Goal: Information Seeking & Learning: Learn about a topic

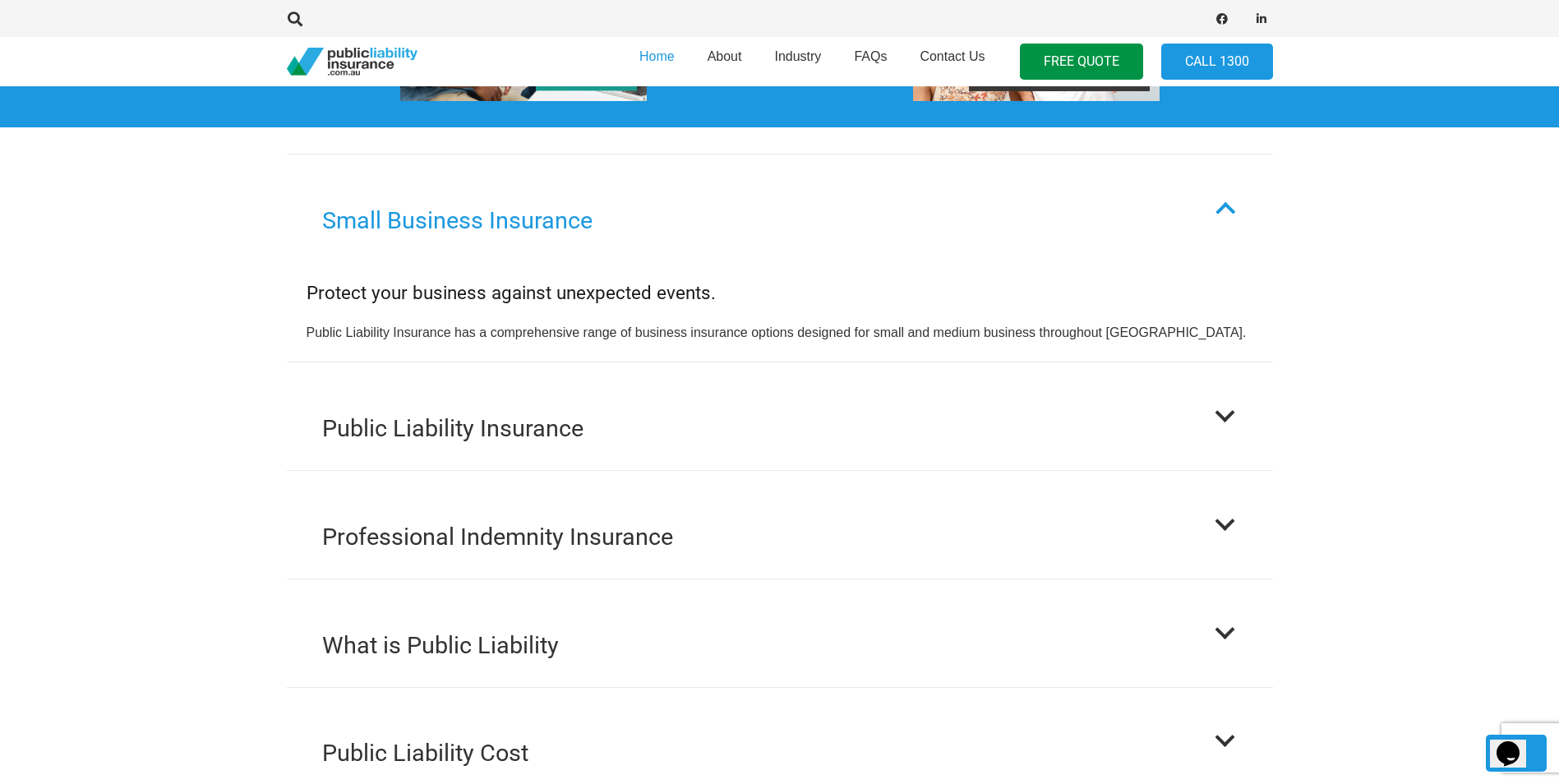
scroll to position [1480, 0]
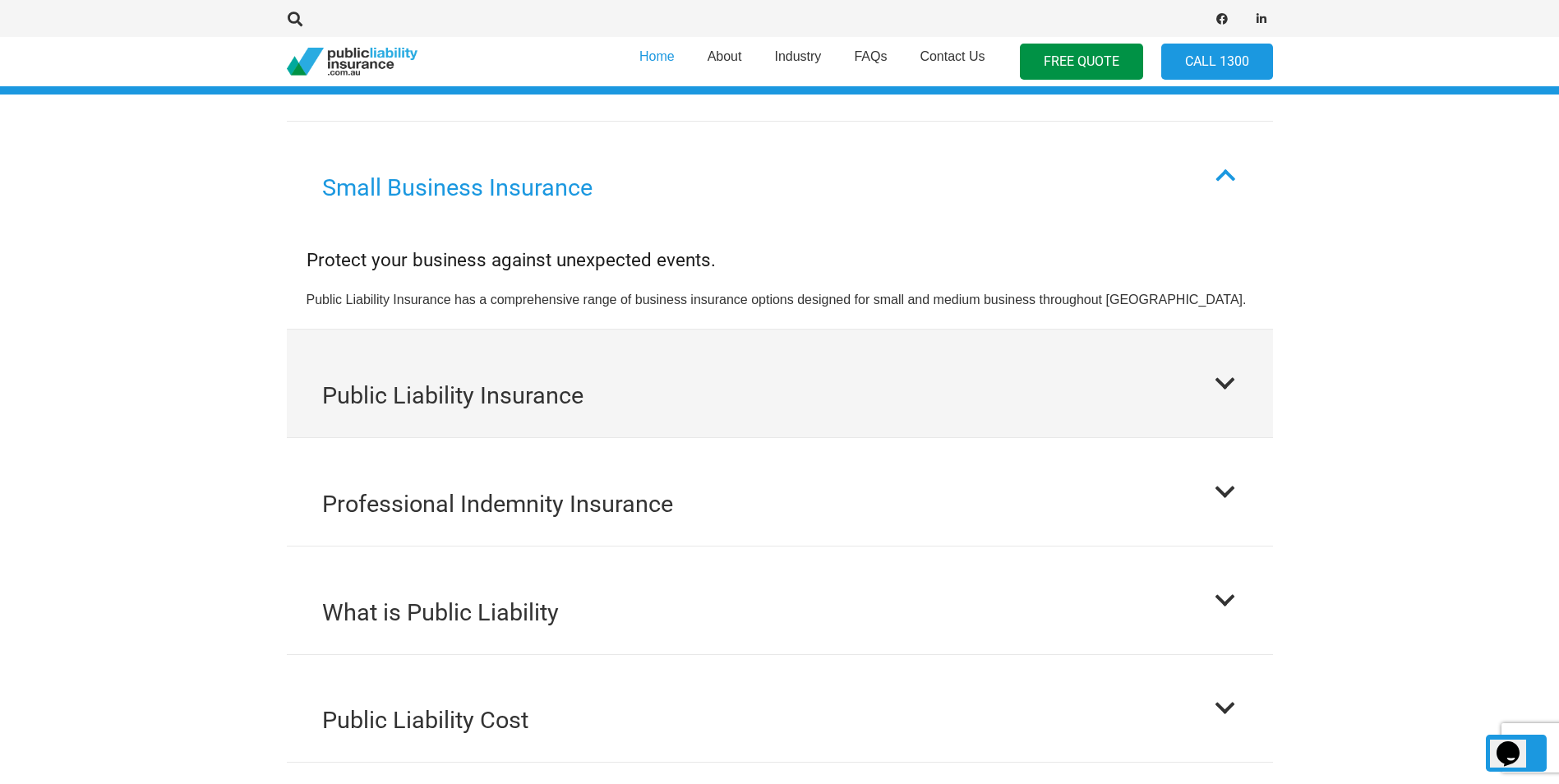
click at [921, 340] on button "Public Liability Insurance" at bounding box center [780, 383] width 986 height 108
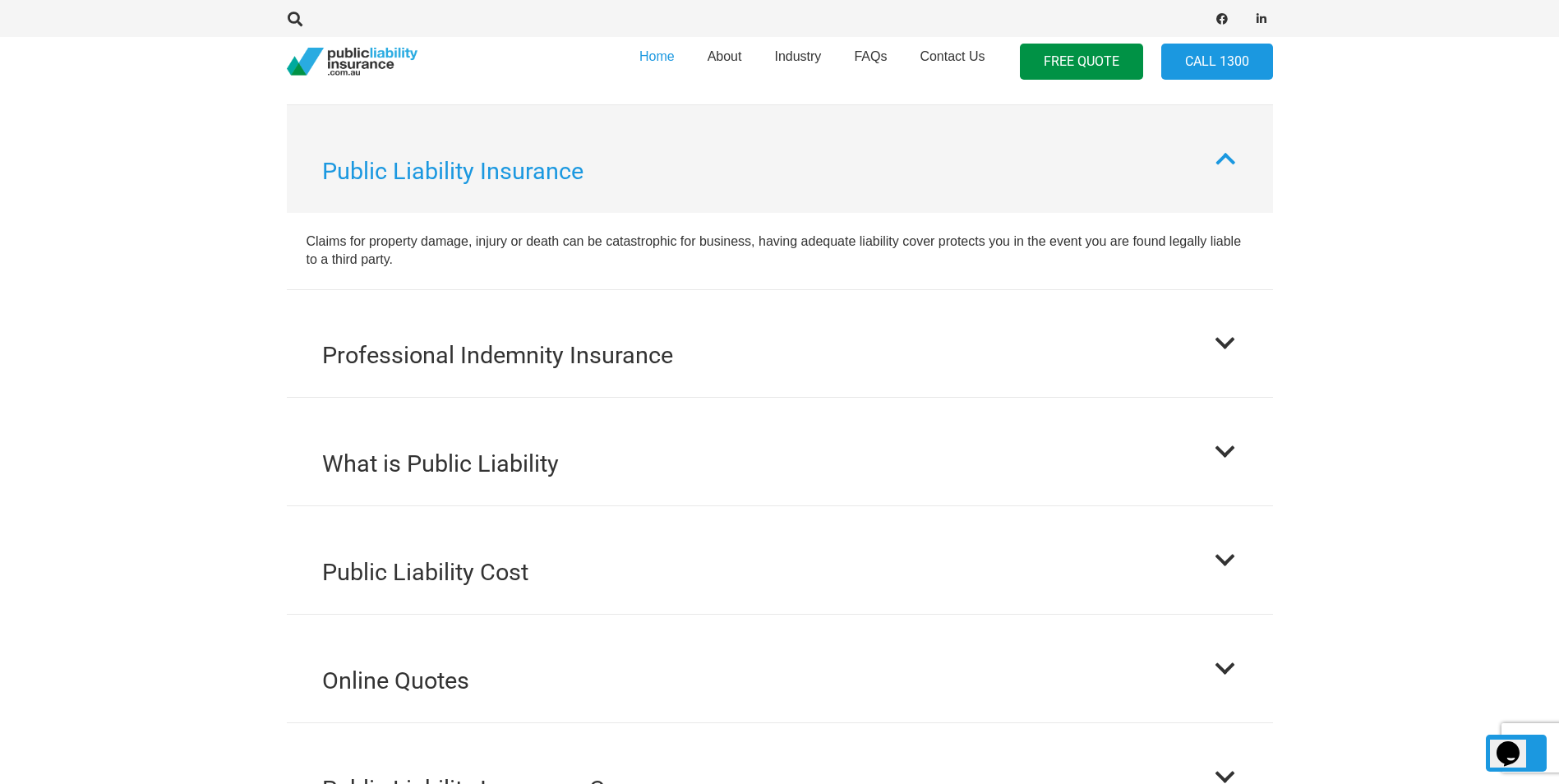
scroll to position [1605, 0]
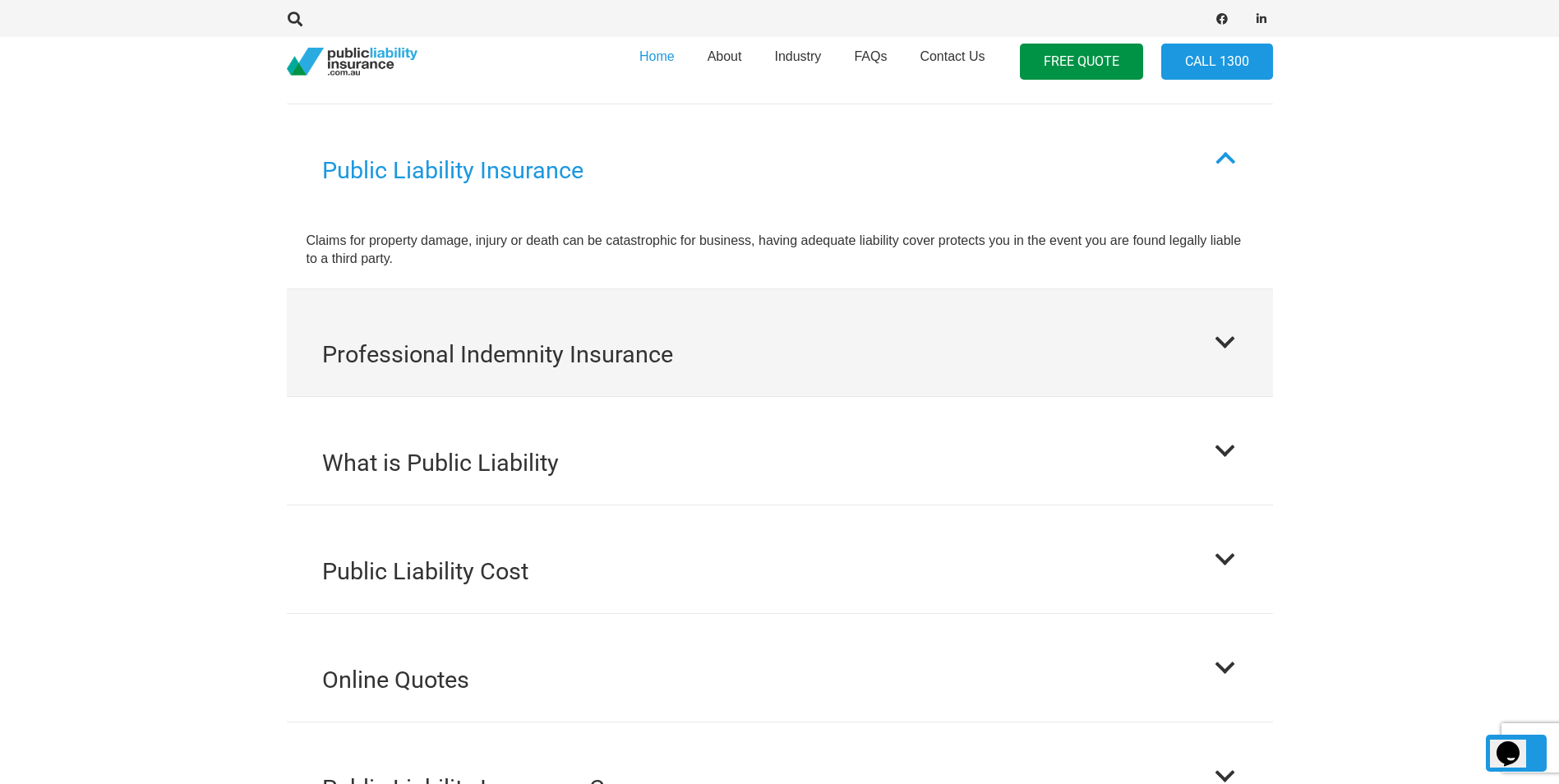
click at [926, 329] on button "Professional Indemnity Insurance" at bounding box center [780, 343] width 986 height 108
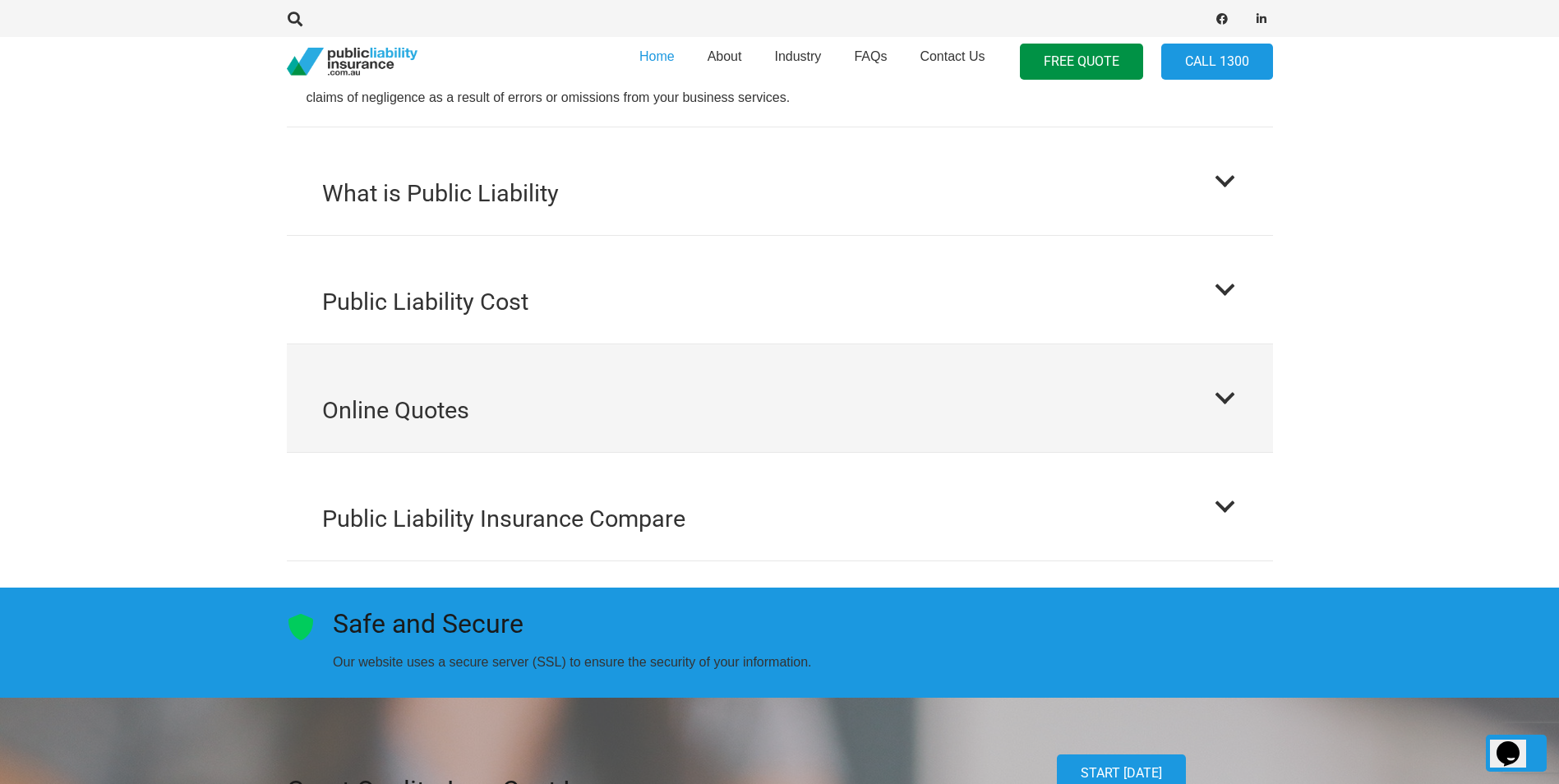
scroll to position [1877, 0]
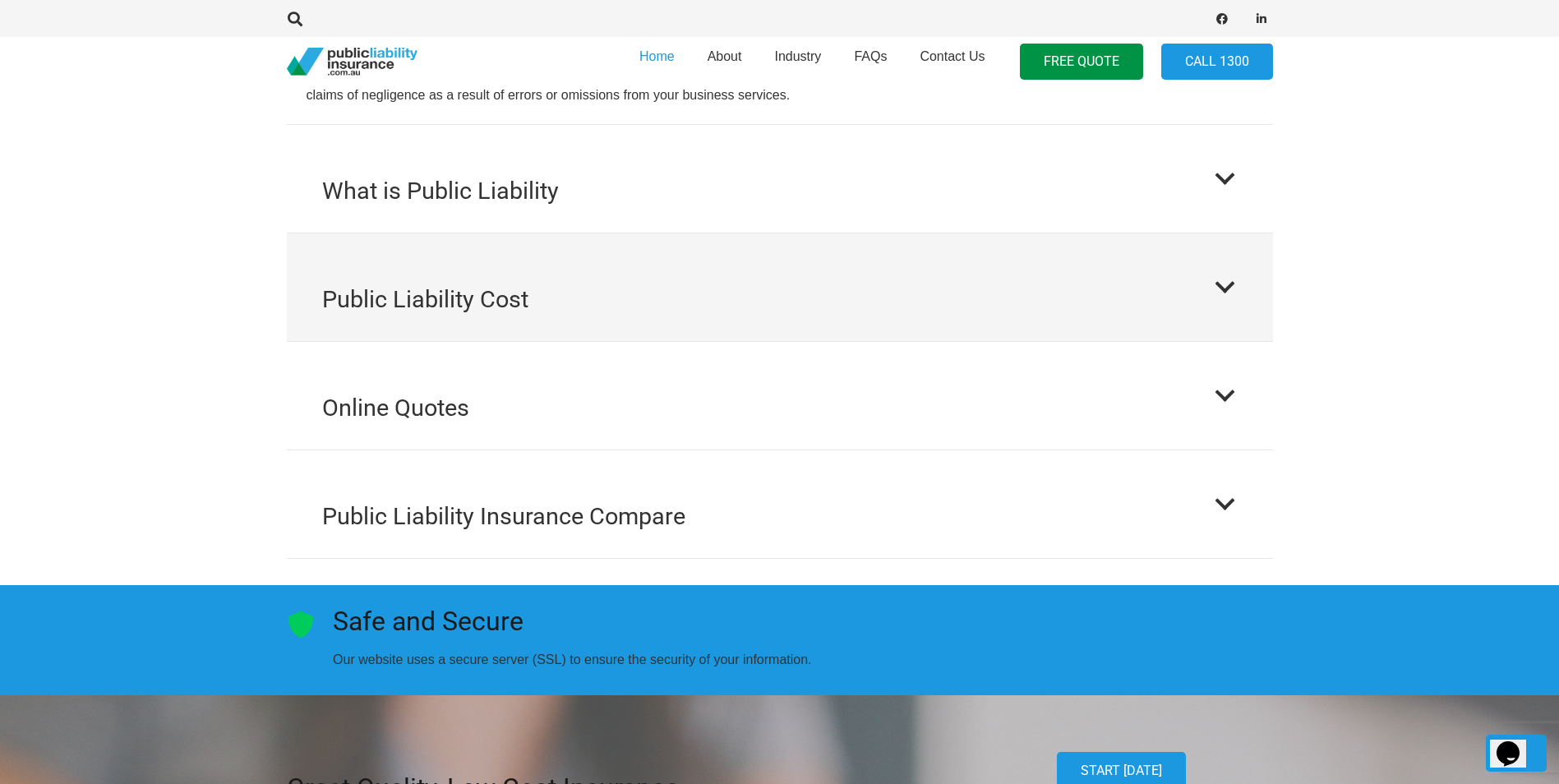
click at [667, 296] on button "Public Liability Cost" at bounding box center [780, 287] width 986 height 108
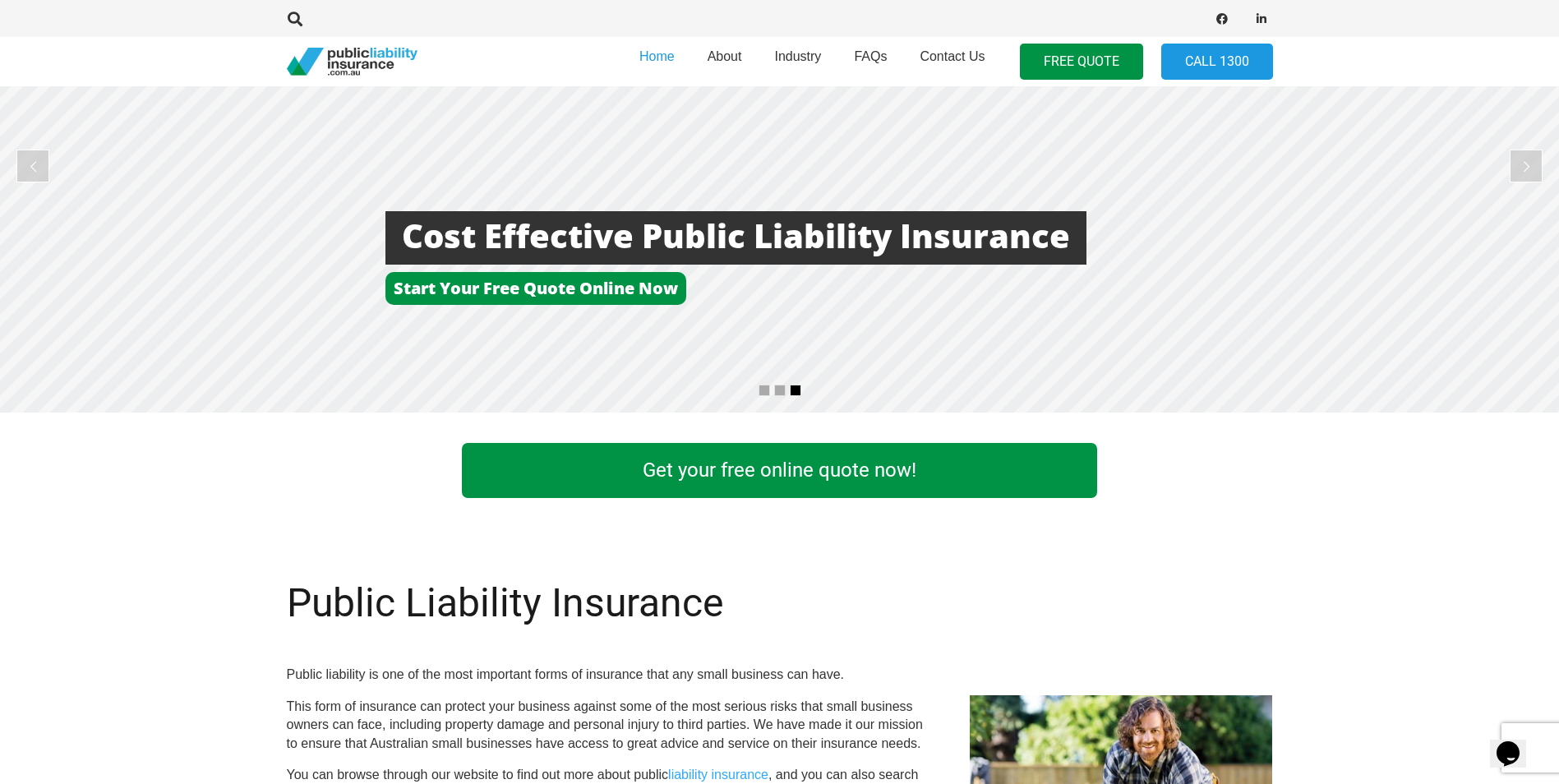
scroll to position [150, 0]
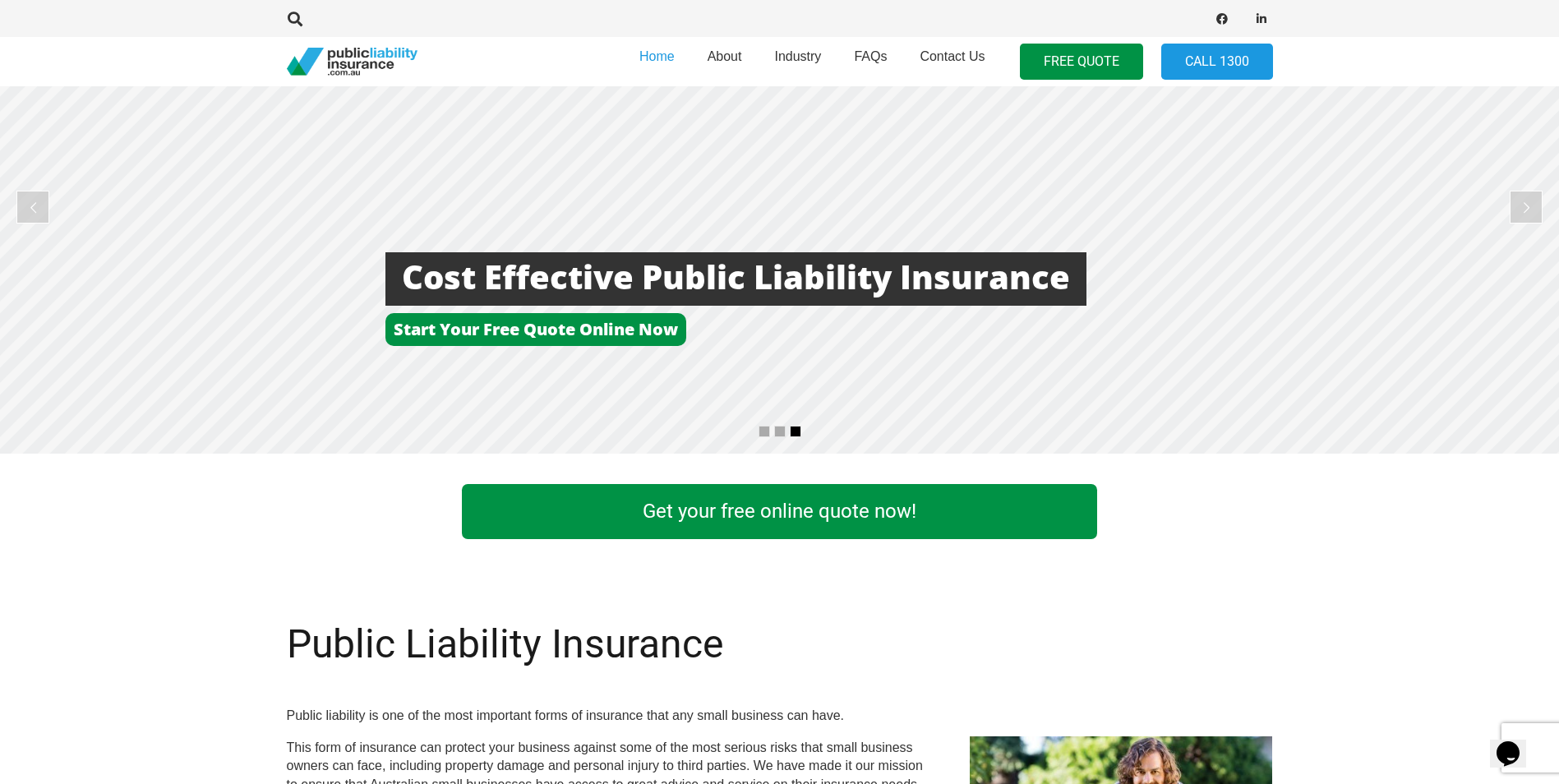
click at [790, 506] on link "Get your free online quote now!" at bounding box center [780, 512] width 636 height 55
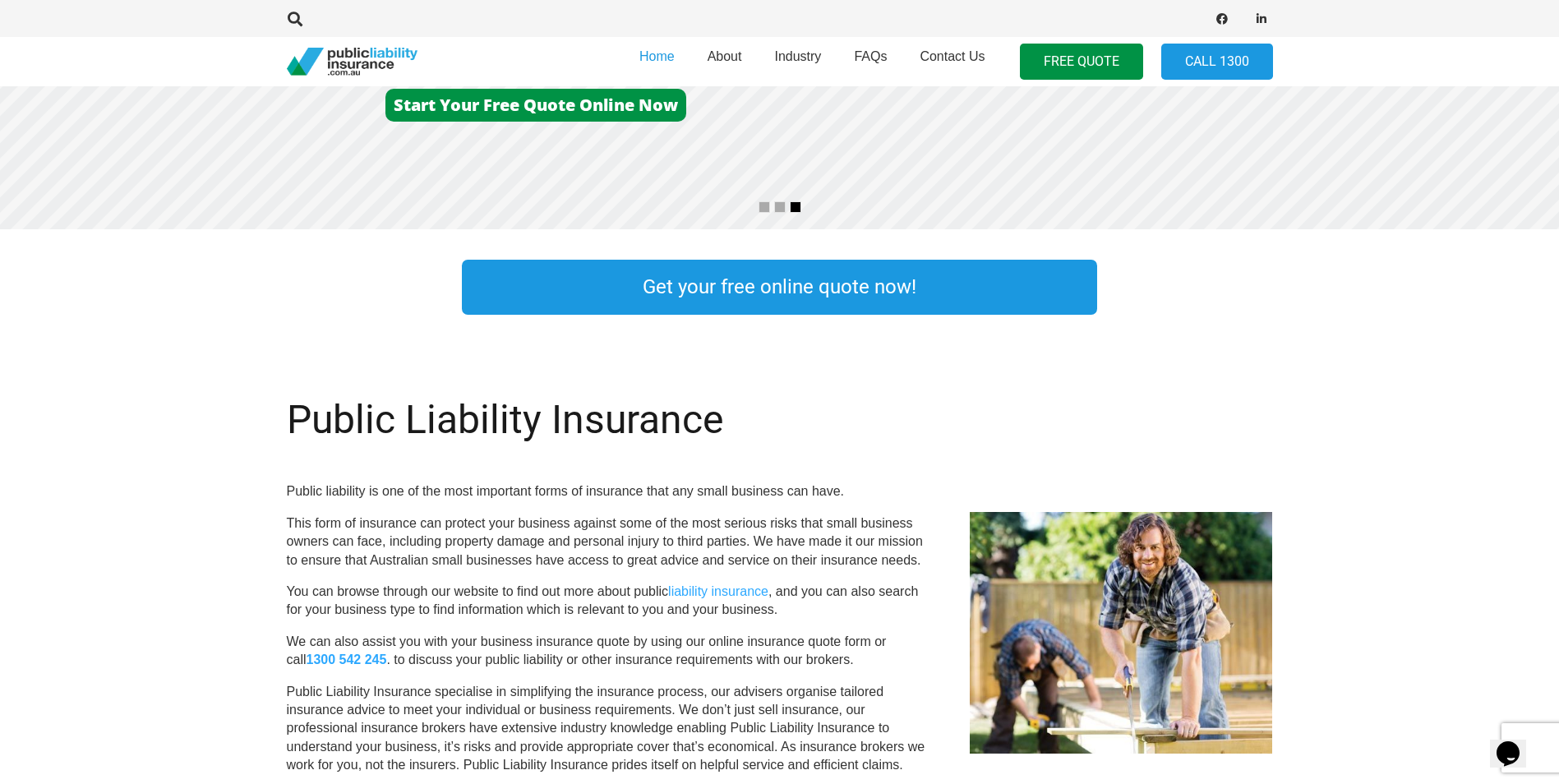
scroll to position [315, 0]
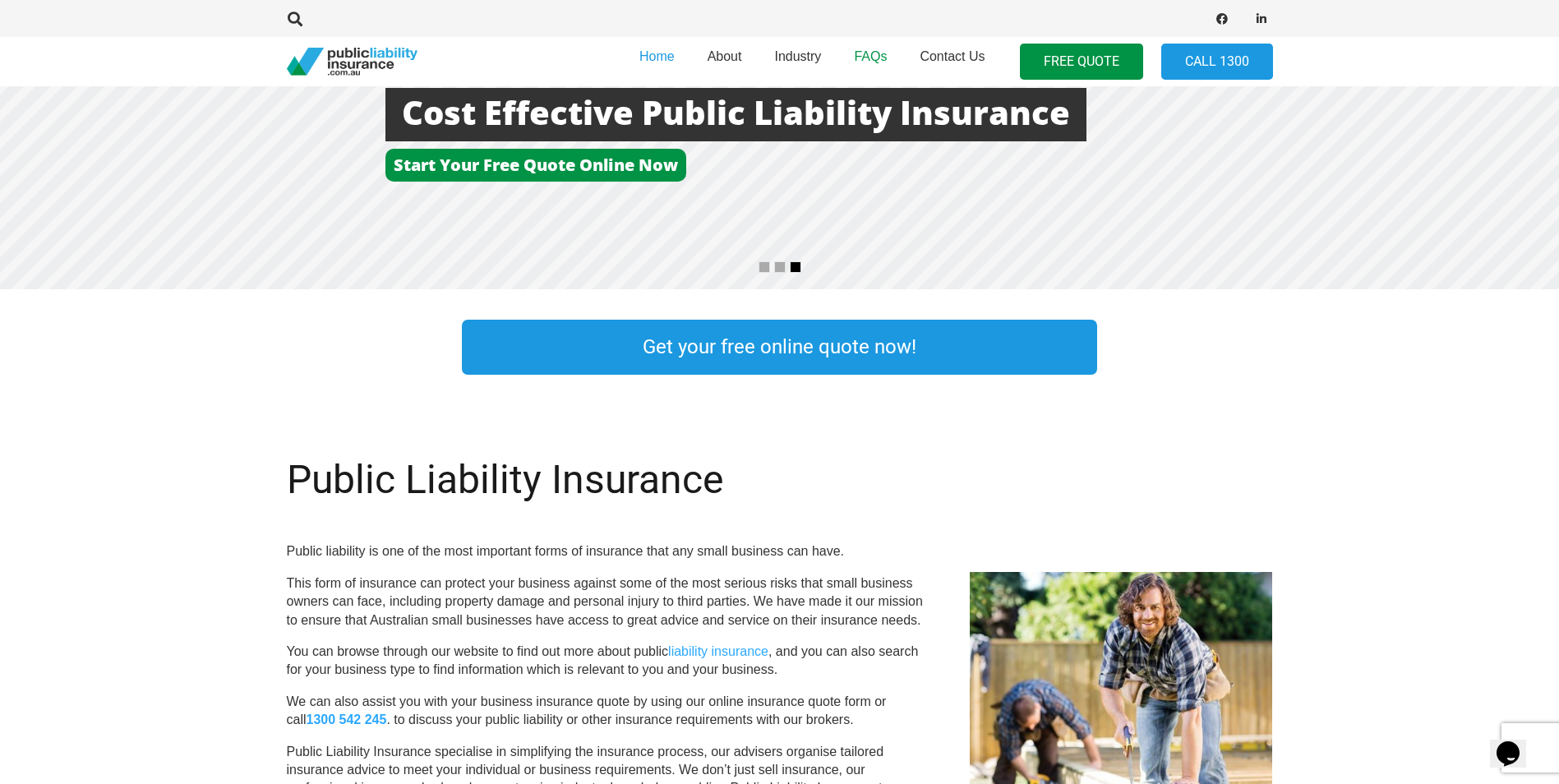
click at [869, 60] on span "FAQs" at bounding box center [870, 56] width 33 height 14
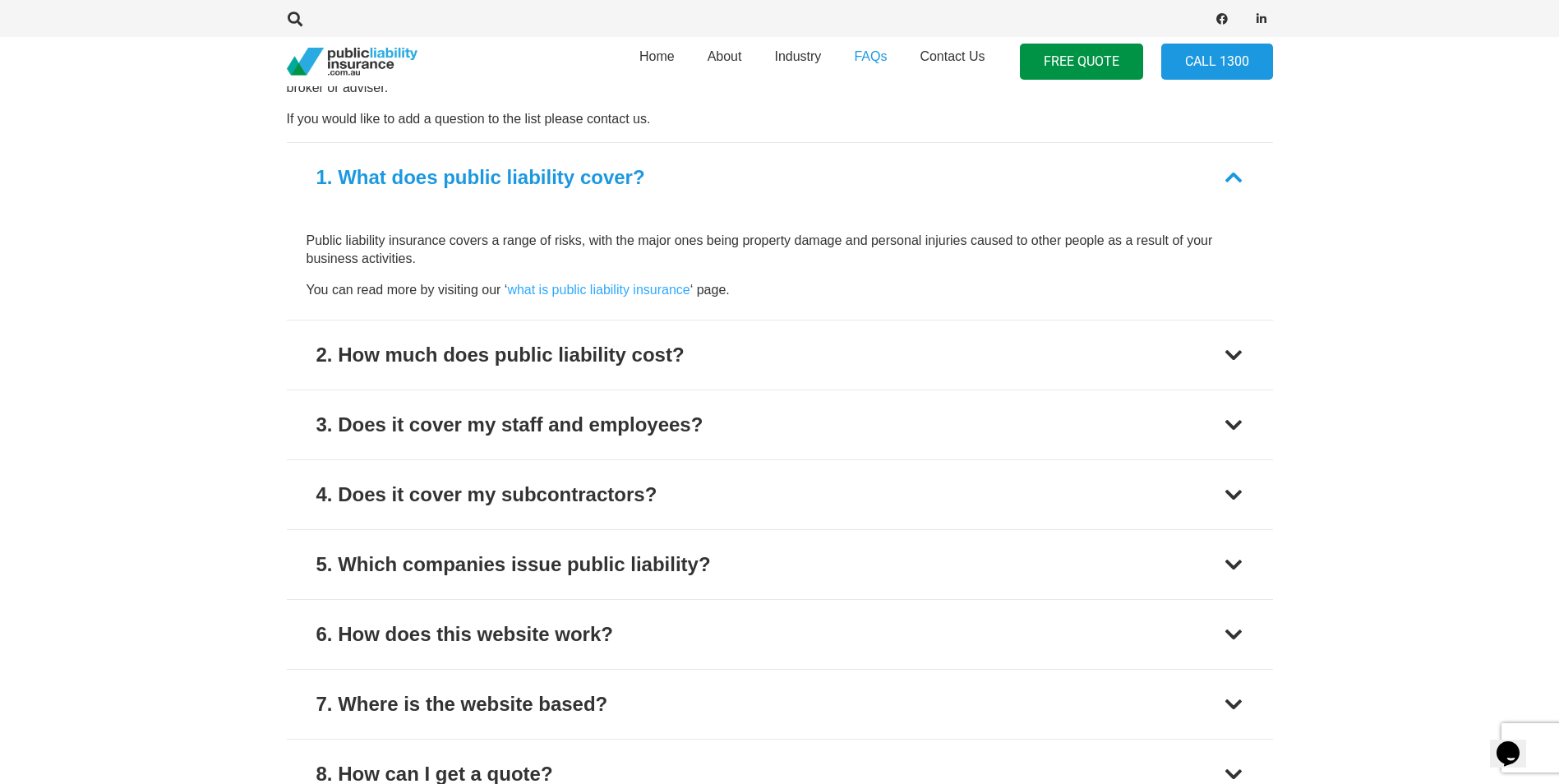
scroll to position [740, 0]
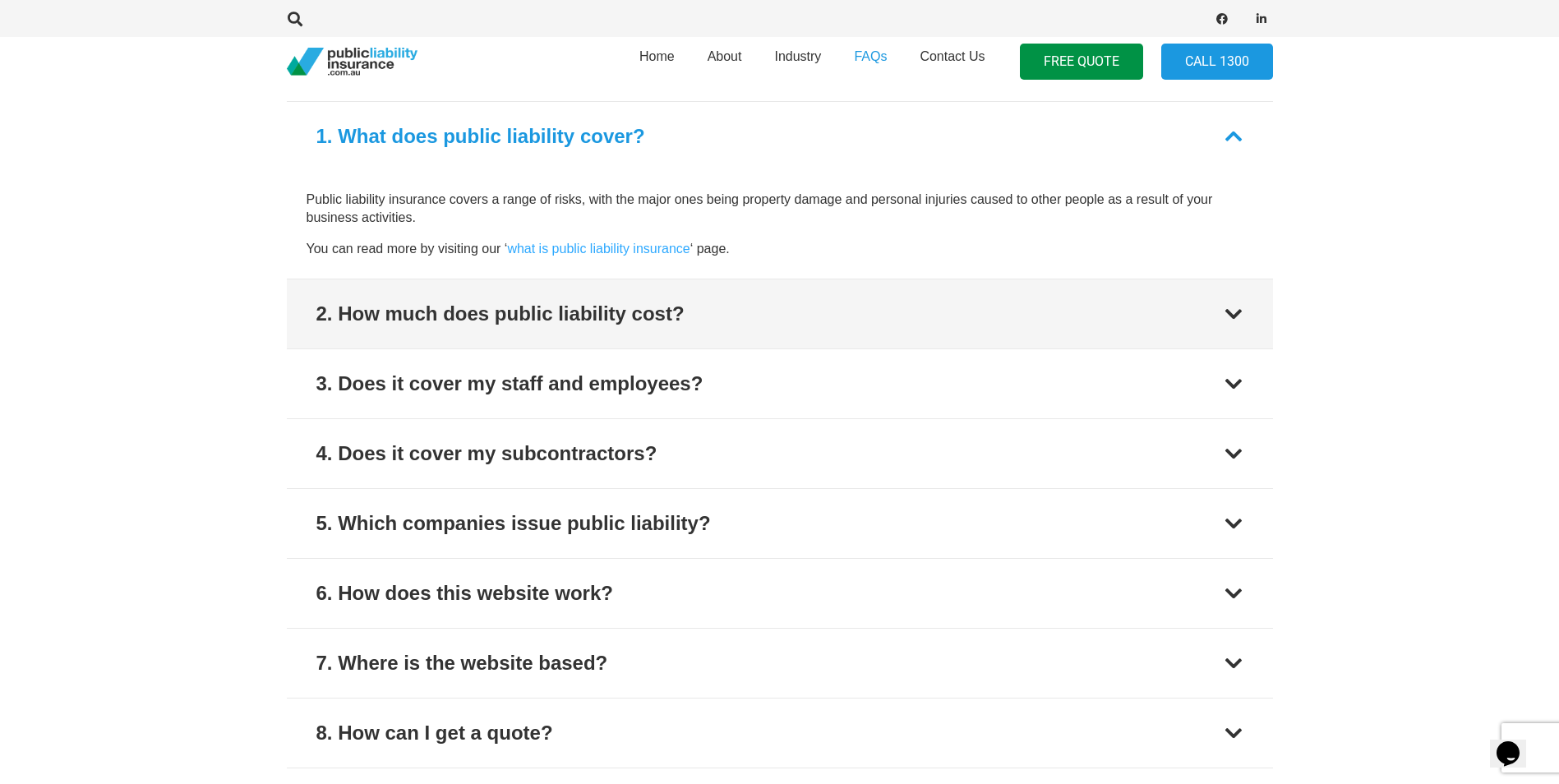
click at [1005, 333] on button "2. How much does public liability cost?" at bounding box center [780, 315] width 986 height 69
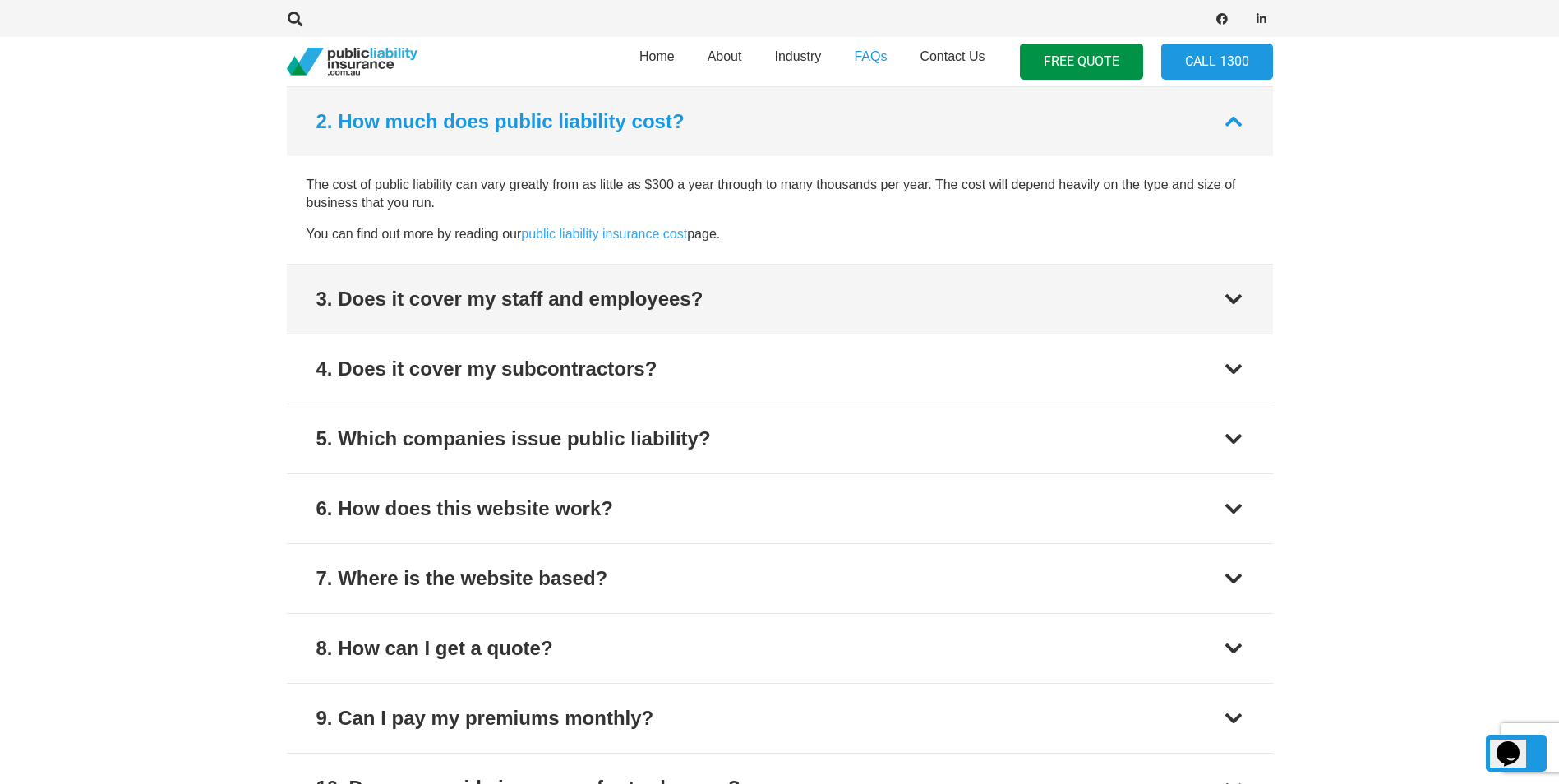
scroll to position [825, 0]
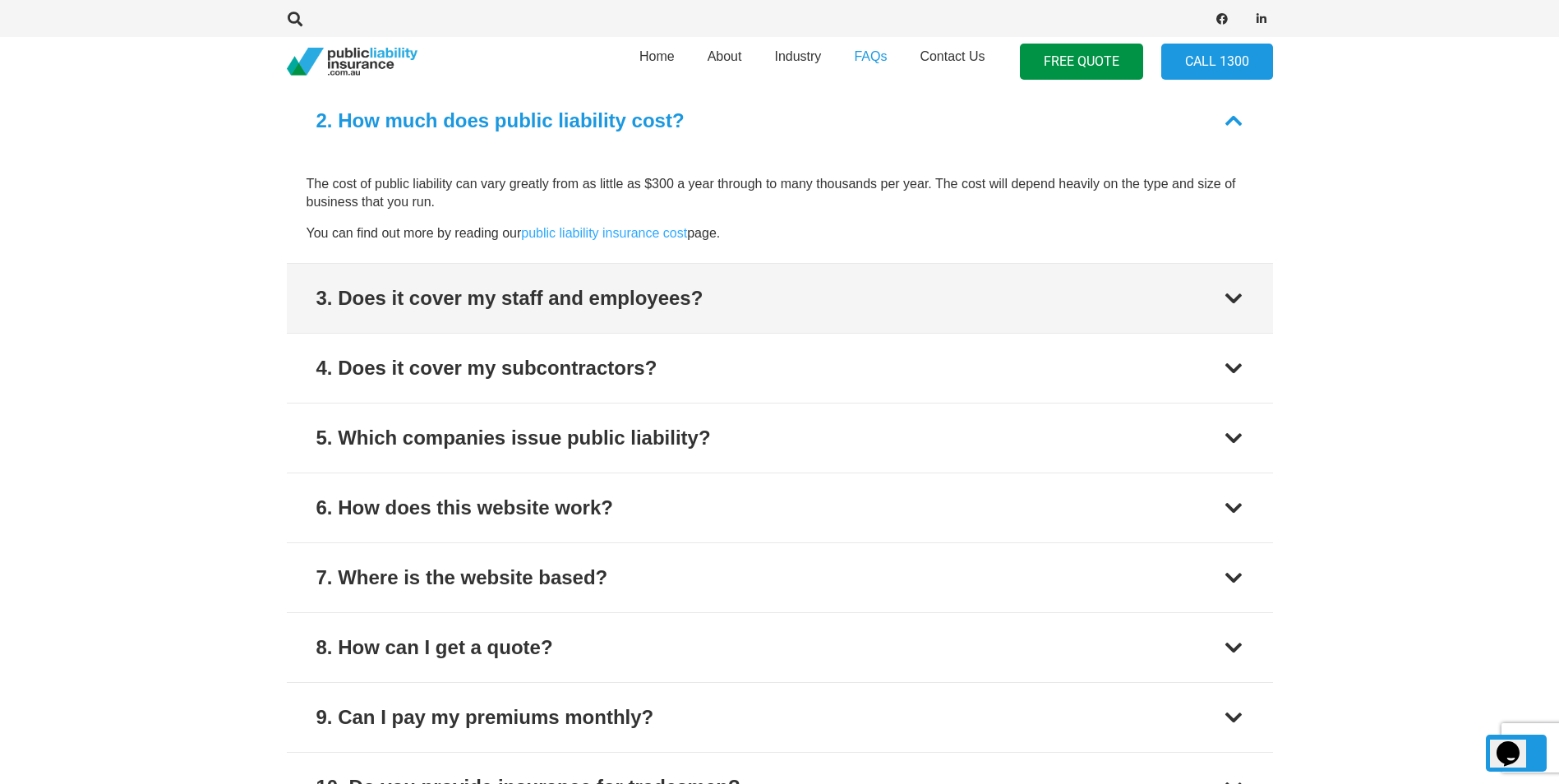
click at [857, 292] on button "3. Does it cover my staff and employees?" at bounding box center [780, 299] width 986 height 69
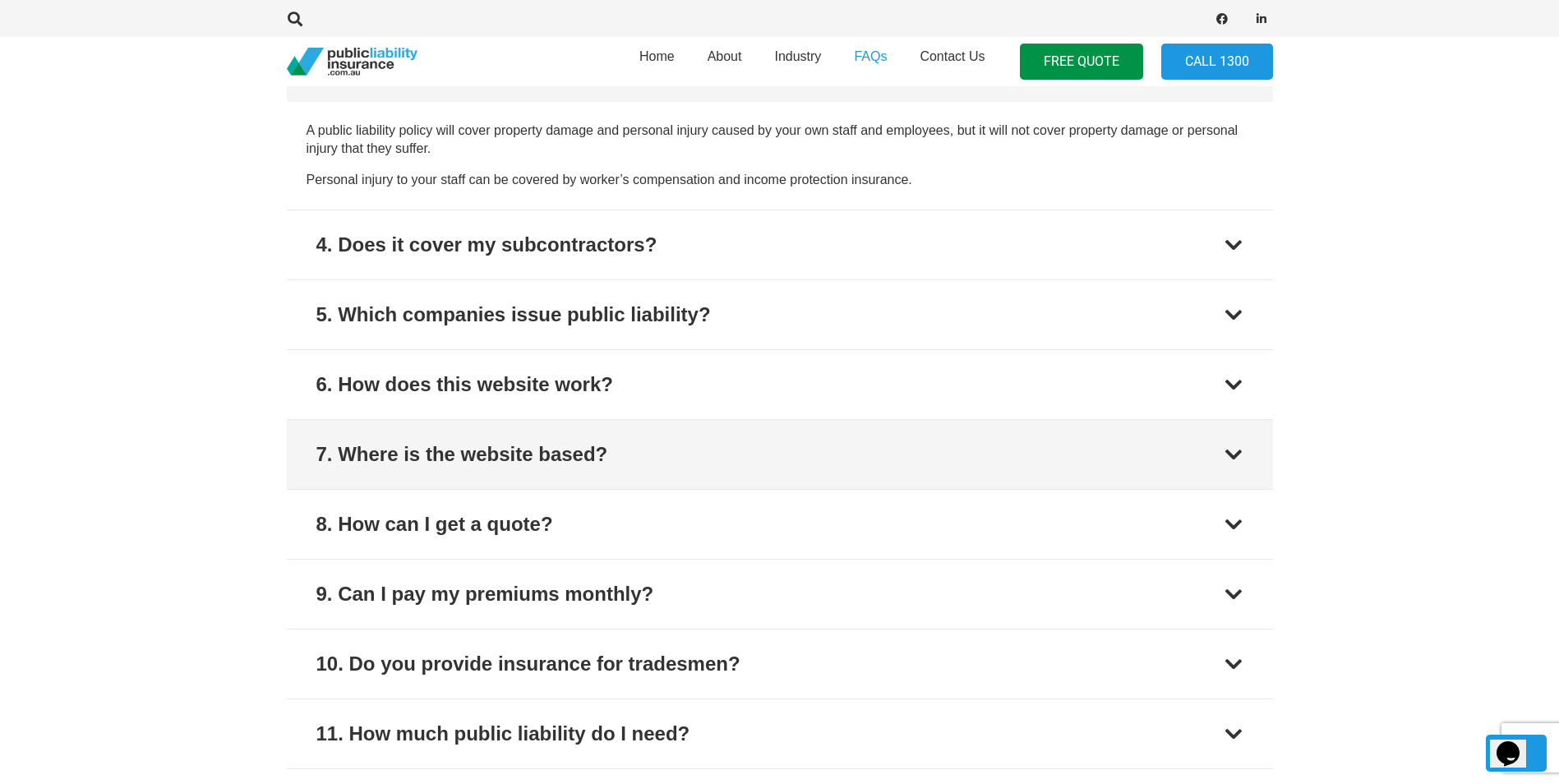
scroll to position [977, 0]
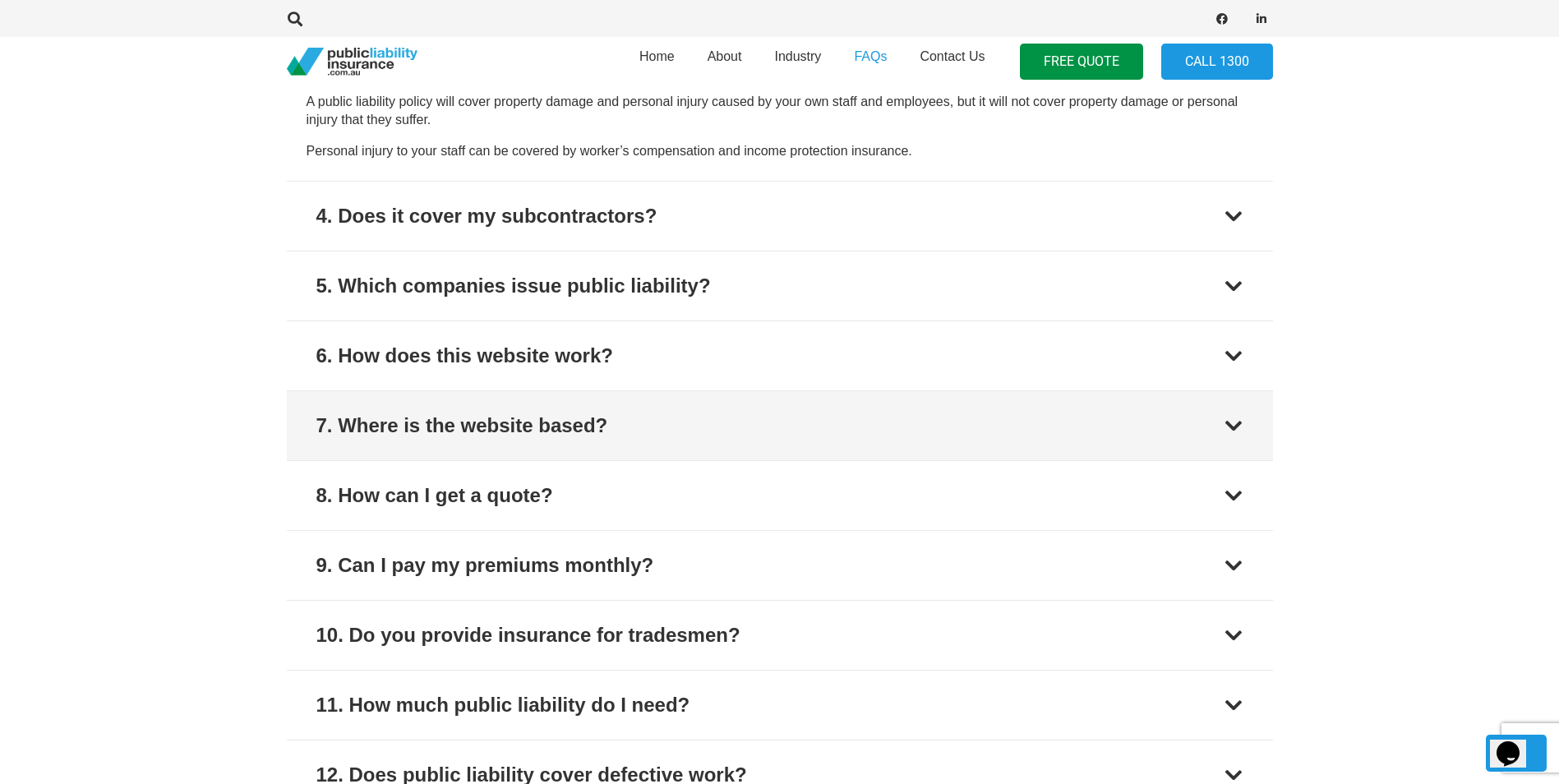
click at [731, 433] on button "7. Where is the website based?" at bounding box center [780, 426] width 986 height 69
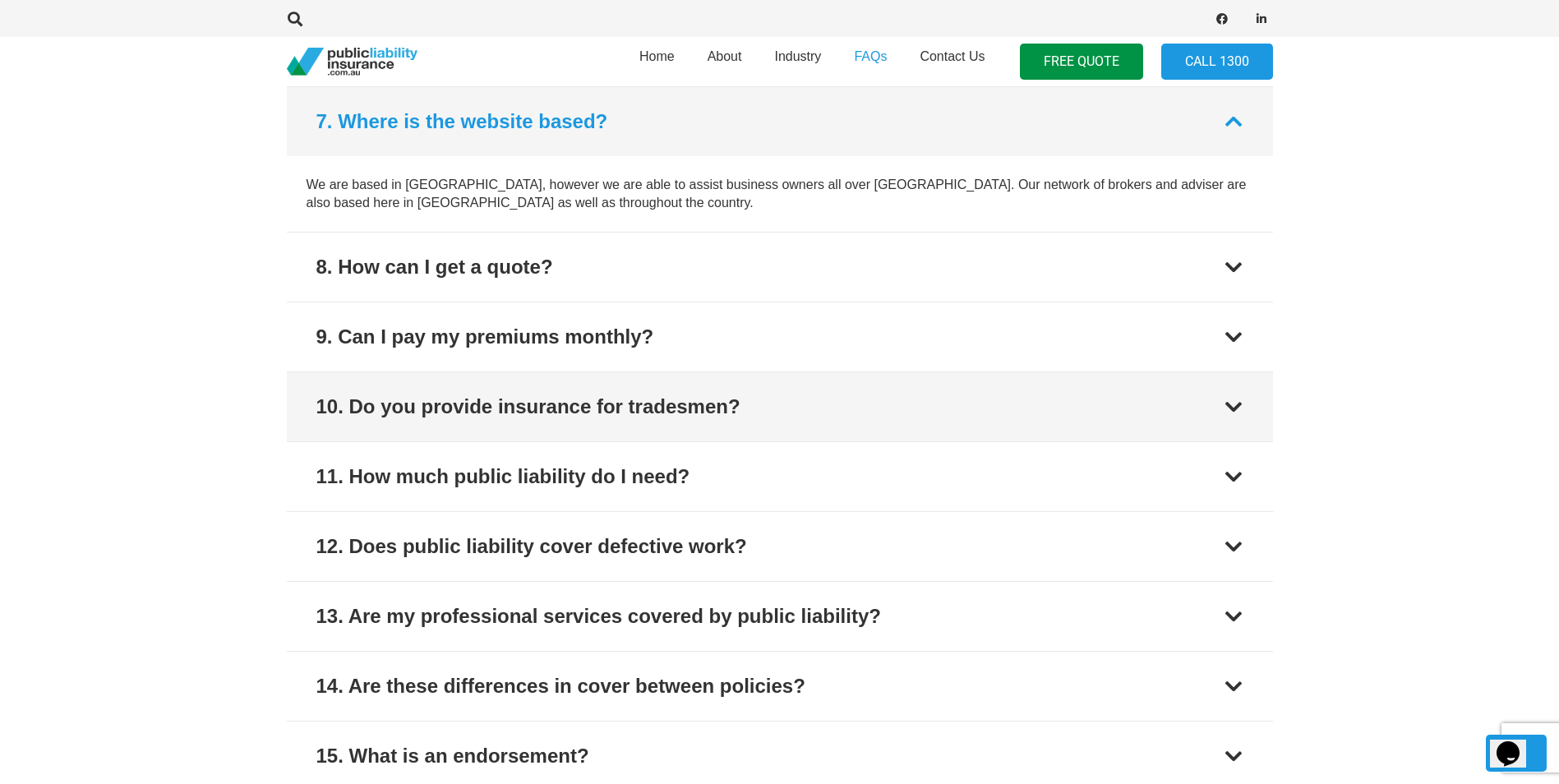
scroll to position [1175, 0]
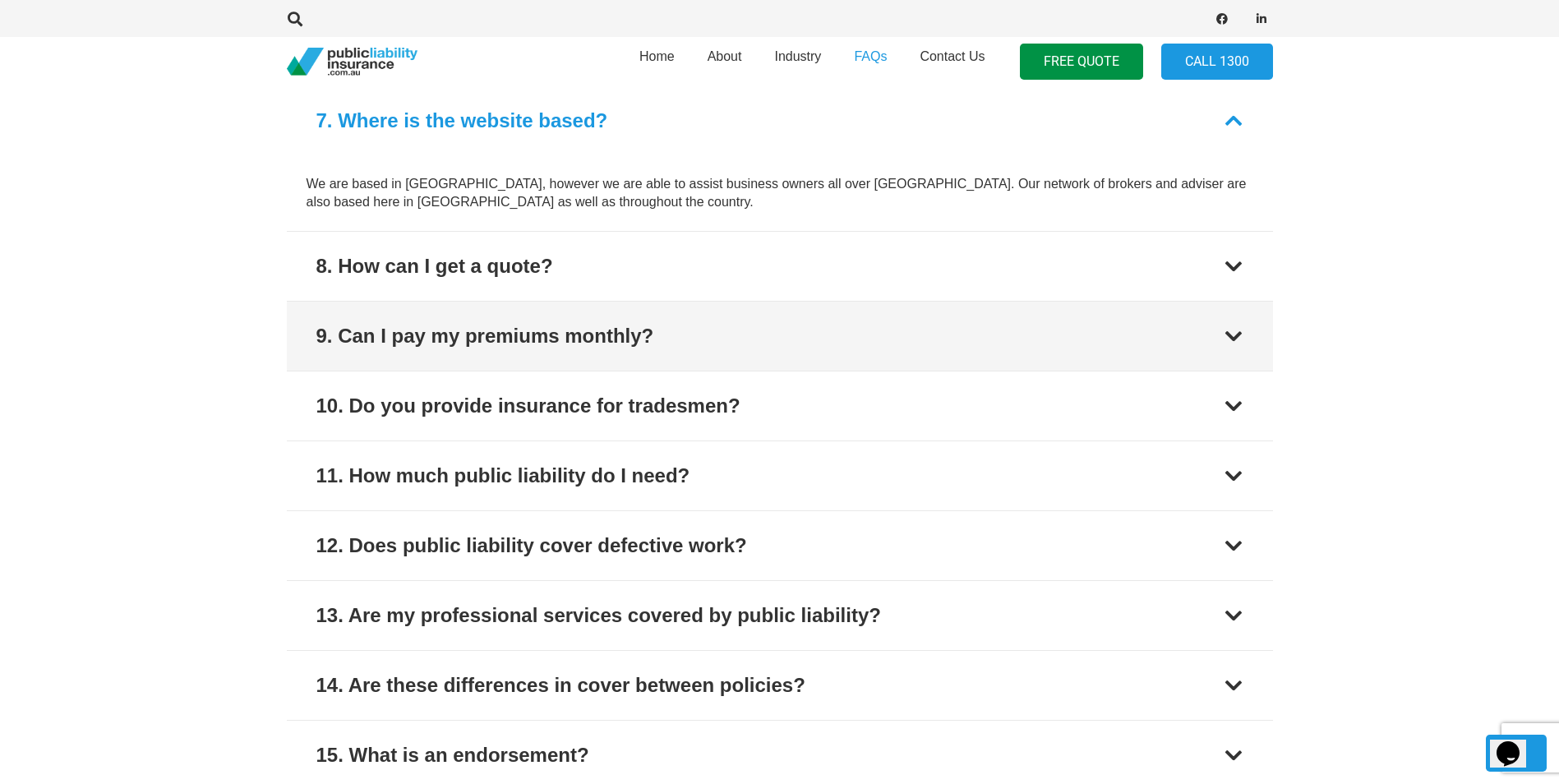
click at [735, 328] on button "9. Can I pay my premiums monthly?" at bounding box center [780, 336] width 986 height 69
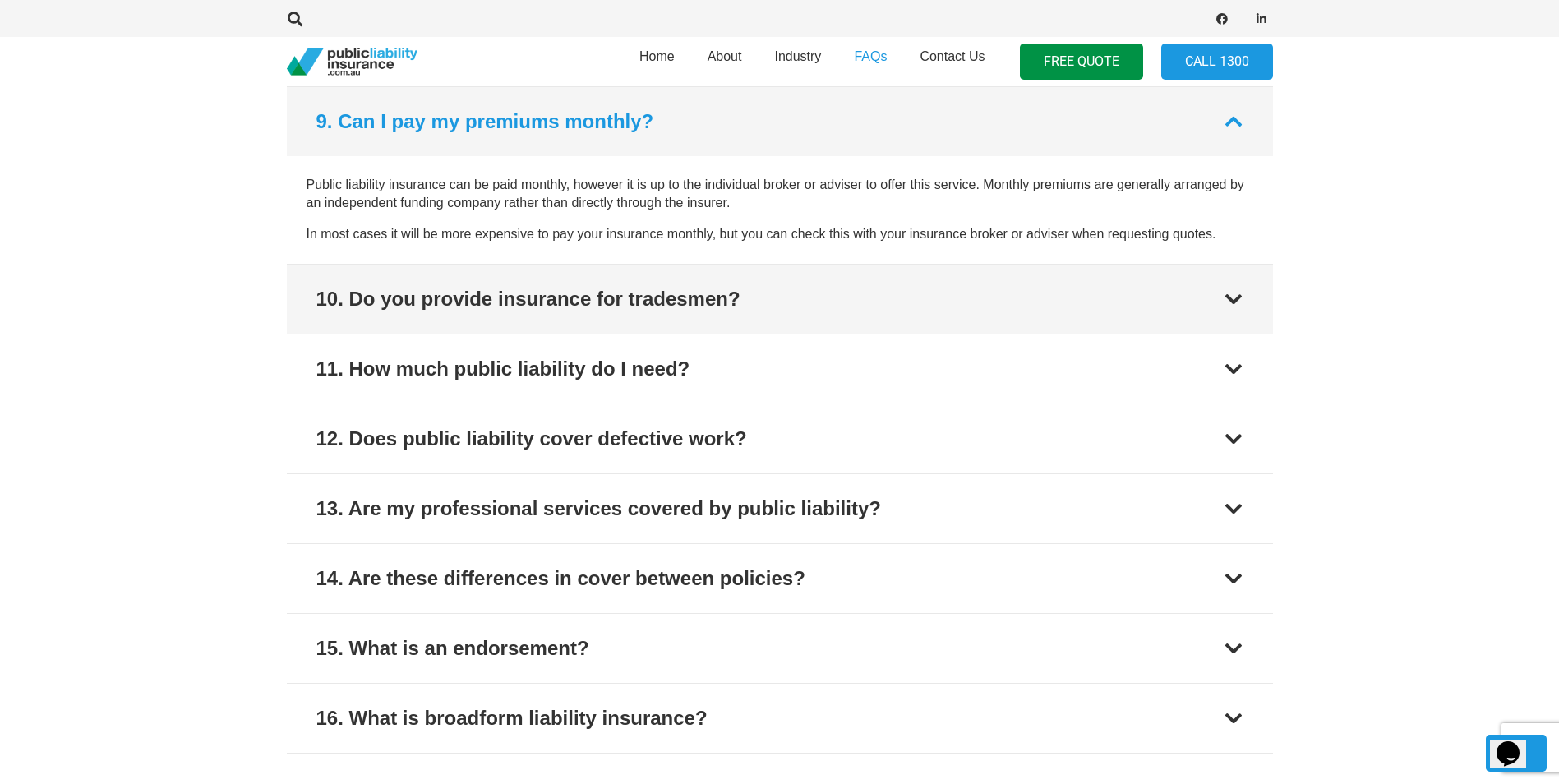
scroll to position [1314, 0]
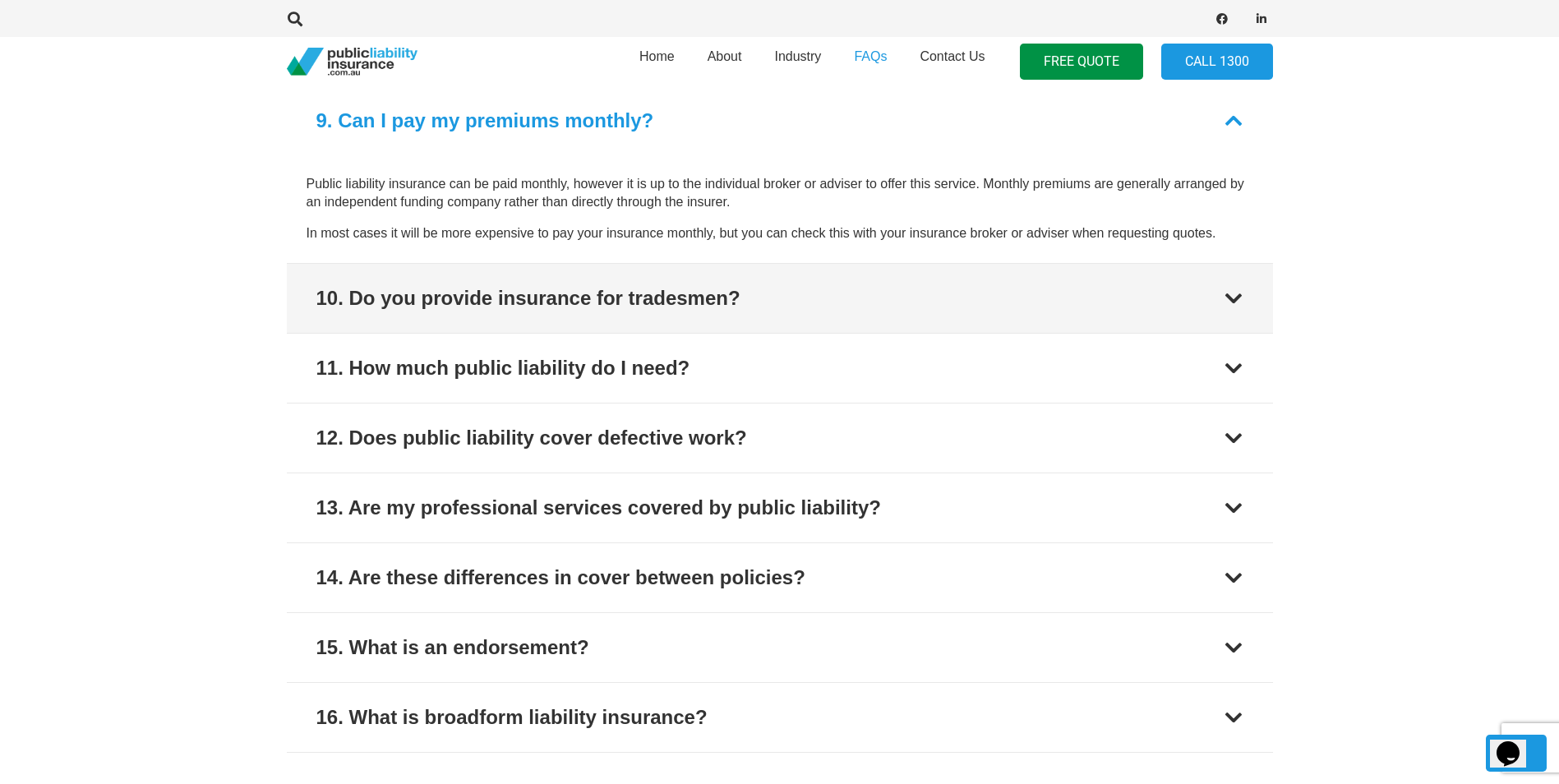
drag, startPoint x: 748, startPoint y: 260, endPoint x: 749, endPoint y: 270, distance: 10.0
click at [750, 257] on div "1. What does public liability cover? Public liability insurance covers a range …" at bounding box center [780, 140] width 986 height 1226
click at [742, 284] on button "10. Do you provide insurance for tradesmen?" at bounding box center [780, 299] width 986 height 69
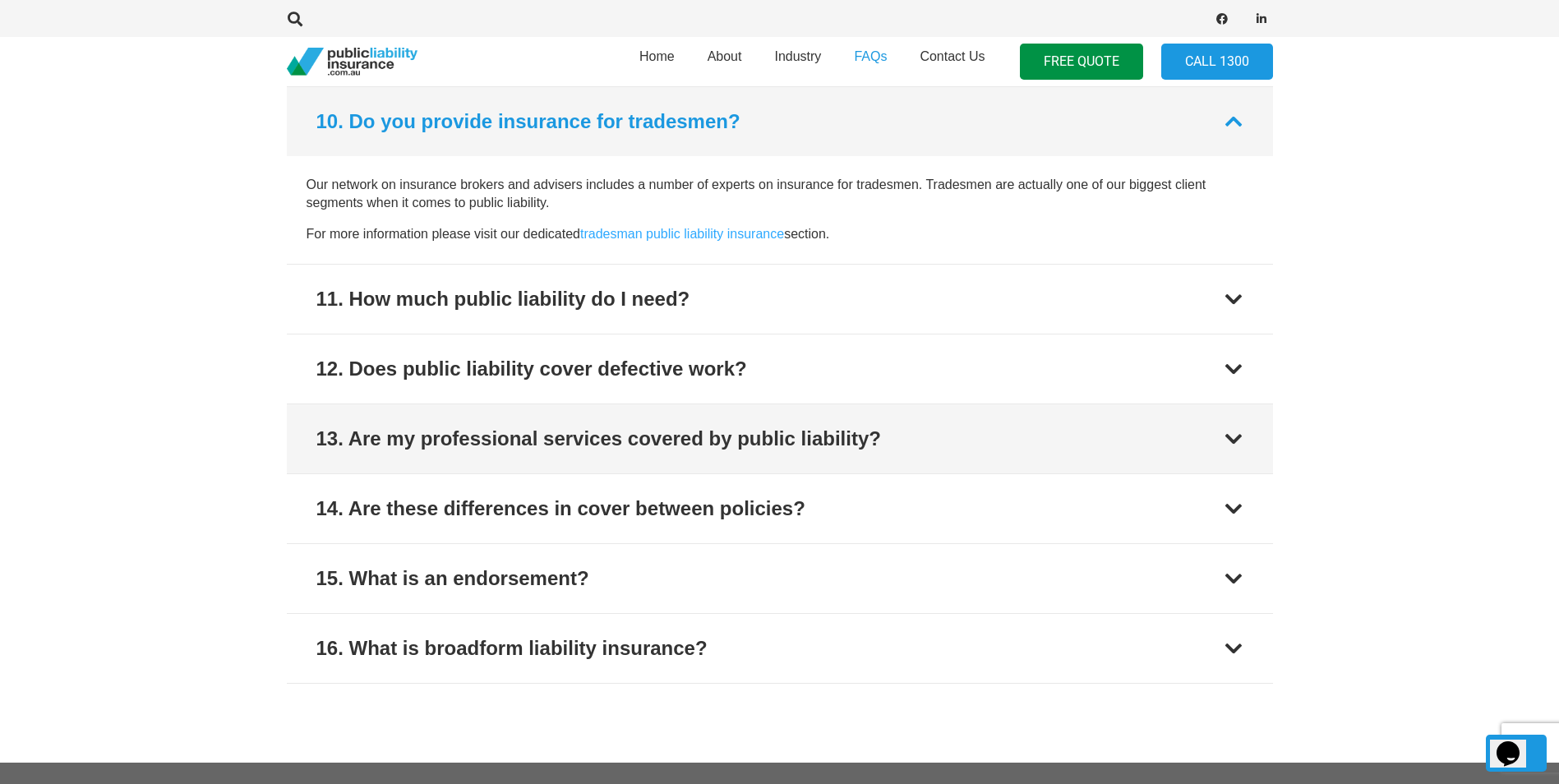
scroll to position [1384, 0]
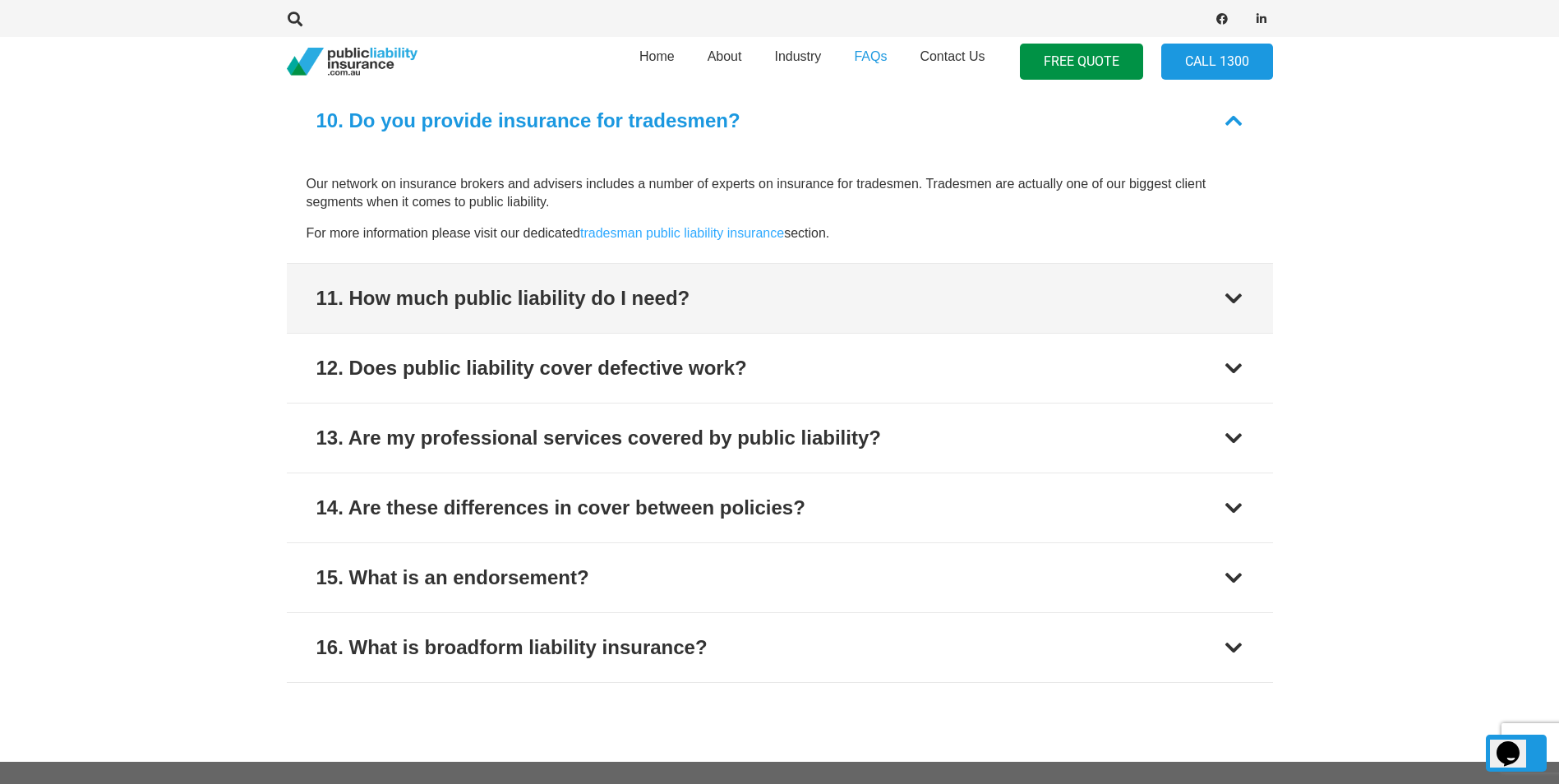
click at [743, 310] on button "11. How much public liability do I need?" at bounding box center [780, 299] width 986 height 69
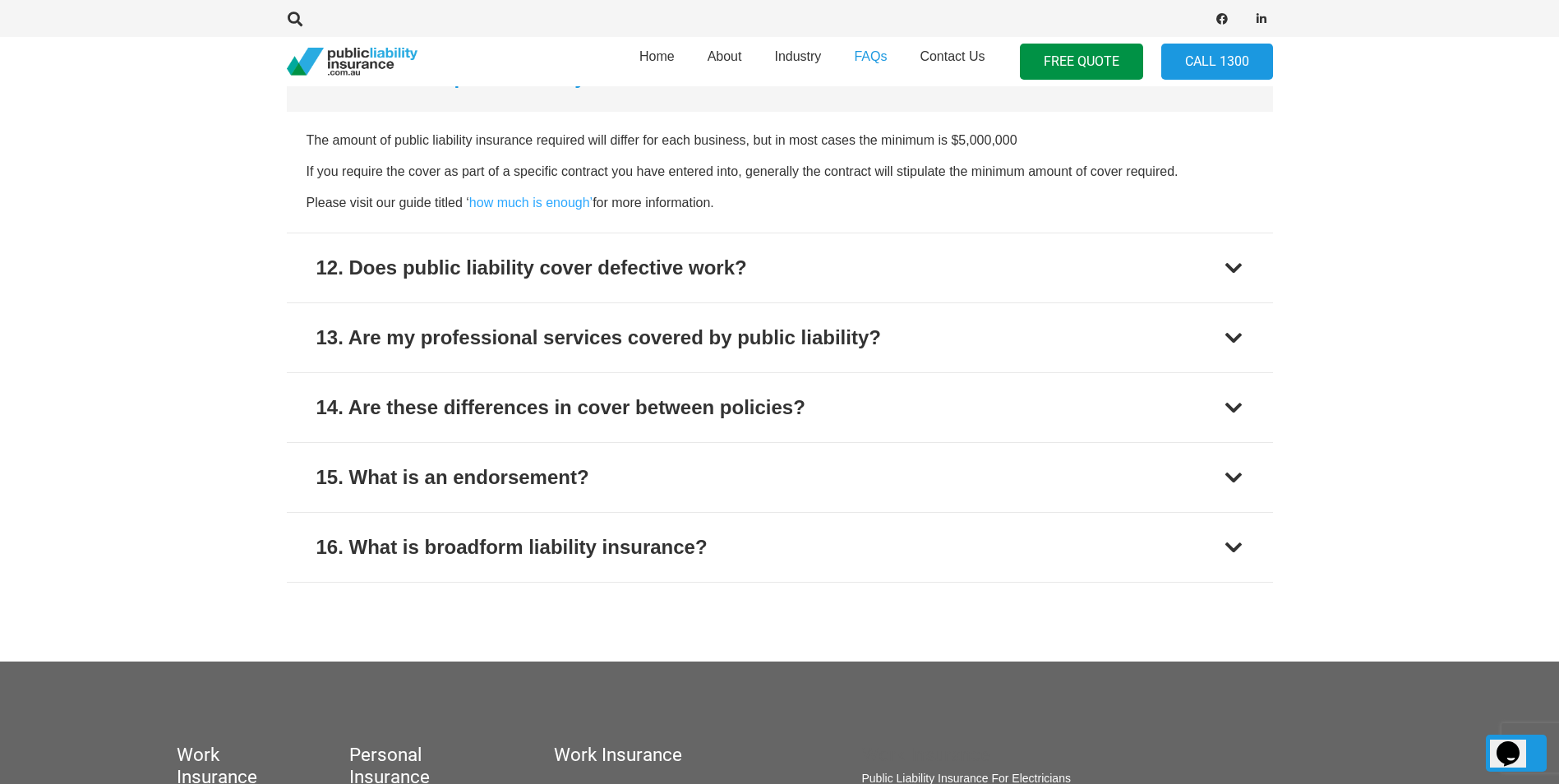
scroll to position [1536, 0]
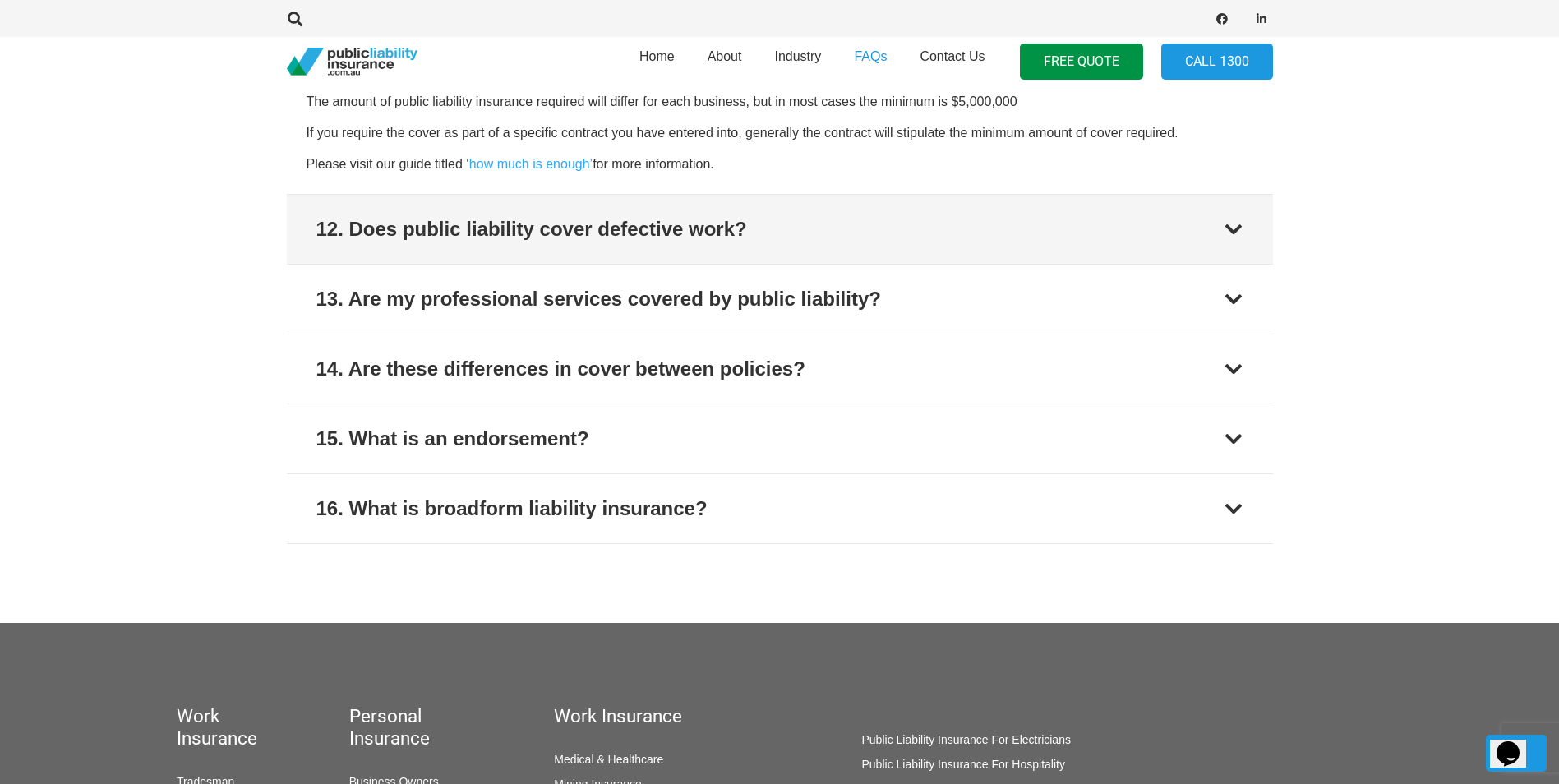
click at [780, 248] on button "12. Does public liability cover defective work?" at bounding box center [780, 229] width 986 height 69
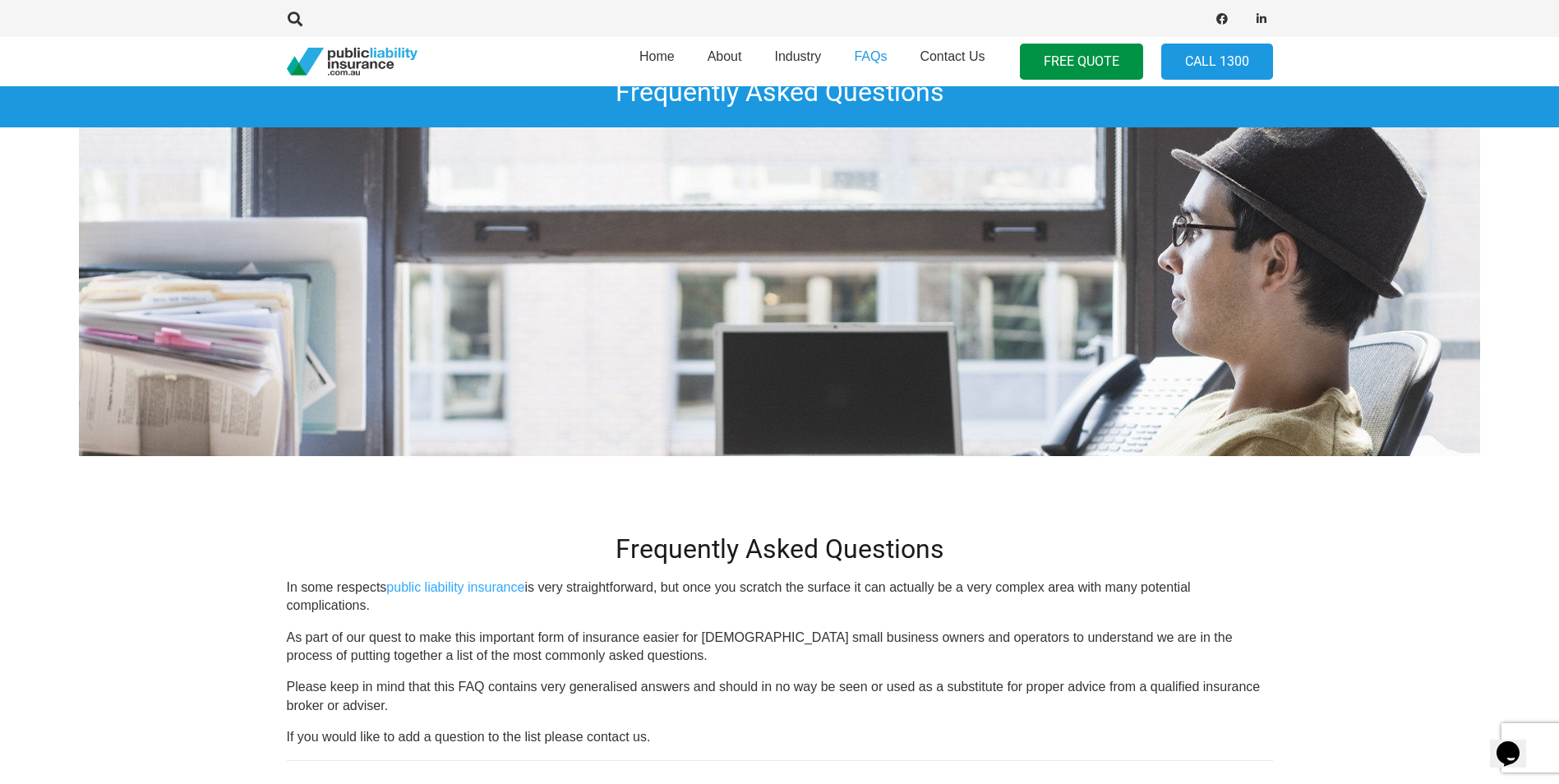
scroll to position [0, 0]
